Goal: Check status: Check status

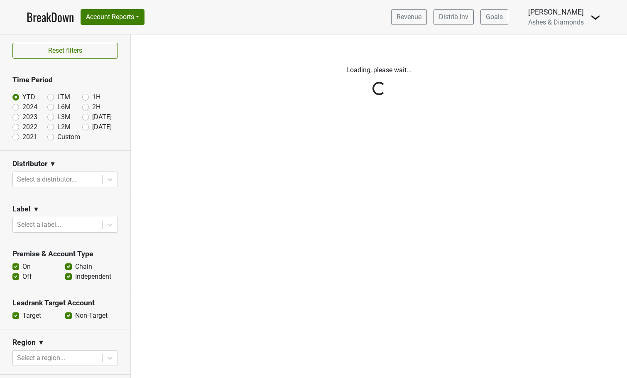
click at [84, 128] on div "Reset filters Time Period YTD LTM 1H 2024 L6M 2H 2023 L3M [DATE] '25 2022 L2M A…" at bounding box center [65, 206] width 131 height 344
click at [86, 127] on div "Reset filters Time Period YTD LTM 1H 2024 L6M 2H 2023 L3M Jul '25 2022 L2M Aug …" at bounding box center [65, 206] width 131 height 344
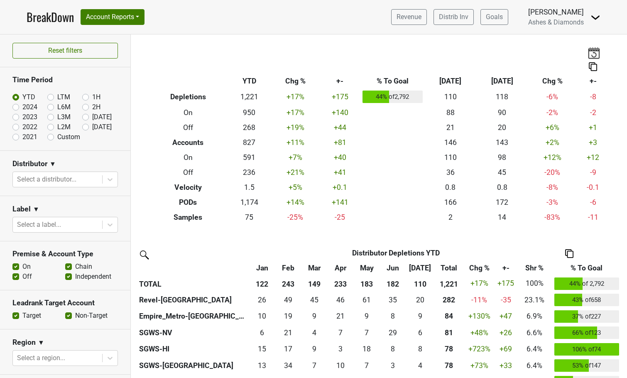
click at [92, 127] on label "[DATE]" at bounding box center [102, 127] width 20 height 10
click at [86, 127] on input "[DATE]" at bounding box center [98, 126] width 33 height 8
radio input "true"
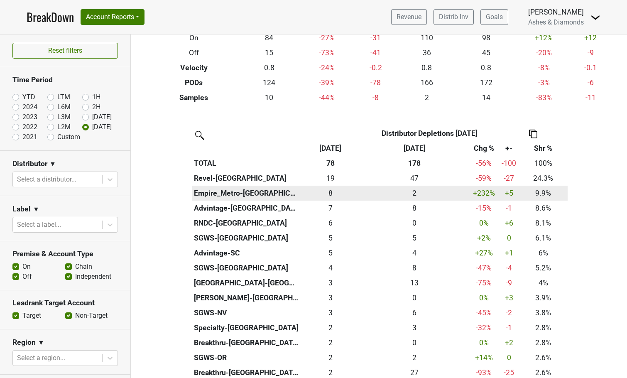
scroll to position [119, 0]
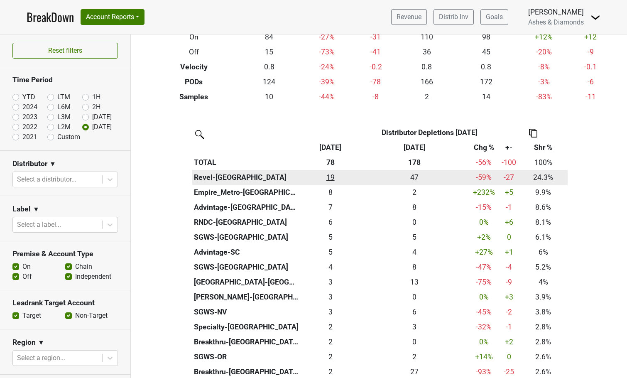
click at [327, 174] on div "19 19" at bounding box center [330, 177] width 55 height 11
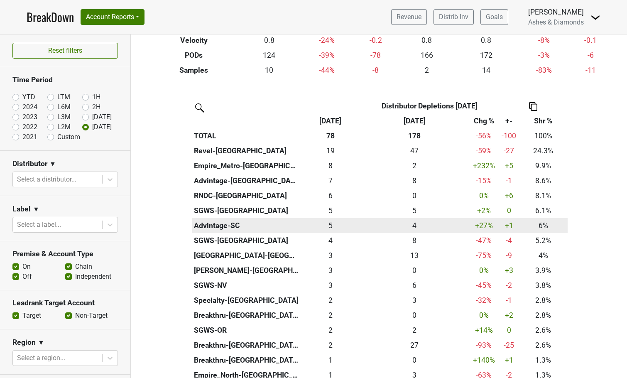
scroll to position [110, 0]
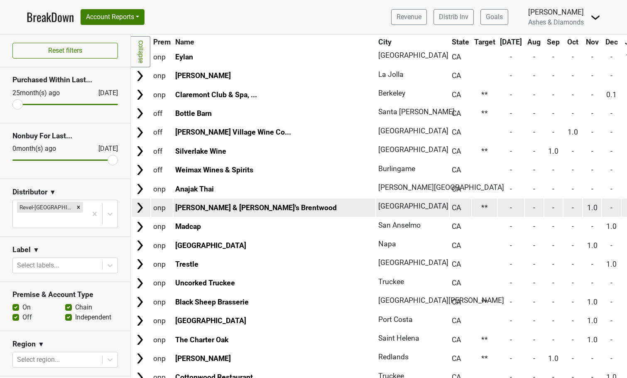
scroll to position [1478, 0]
